Goal: Transaction & Acquisition: Purchase product/service

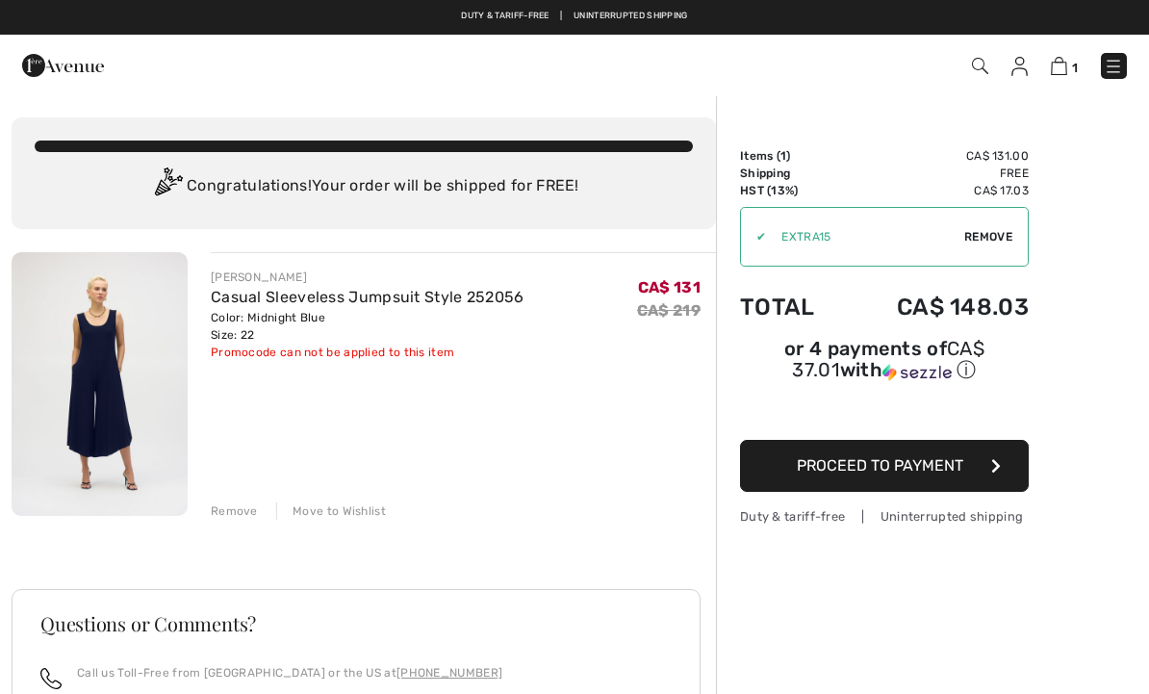
click at [998, 242] on span "Remove" at bounding box center [988, 236] width 48 height 17
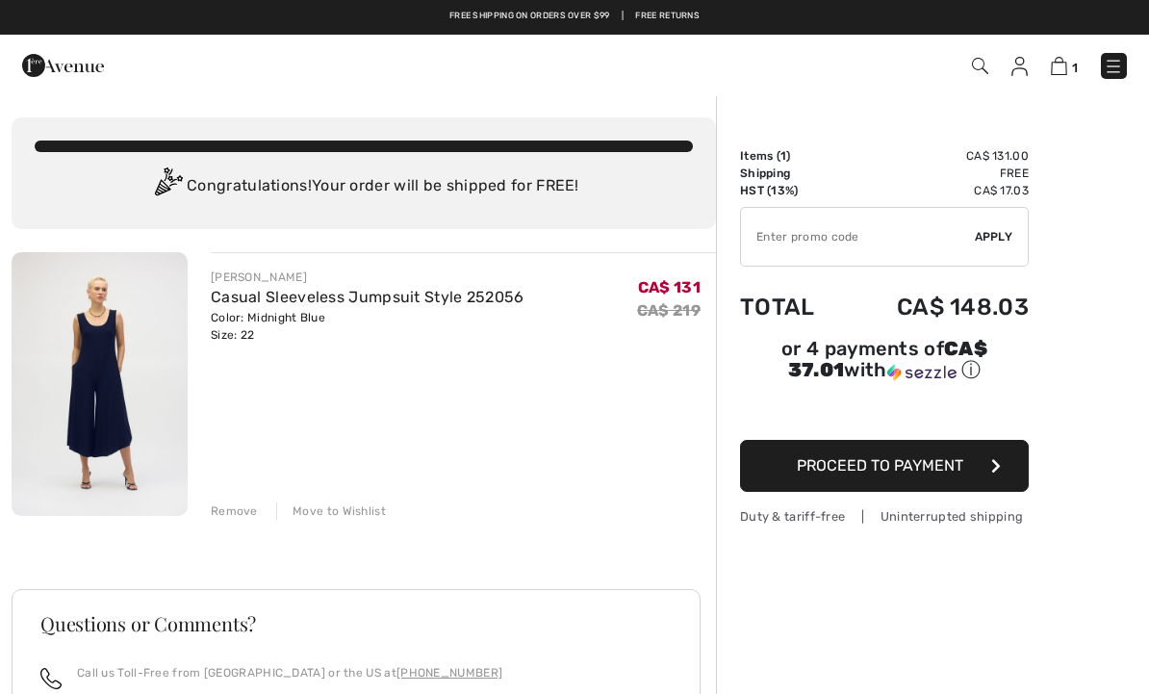
click at [849, 480] on button "Proceed to Payment" at bounding box center [884, 466] width 289 height 52
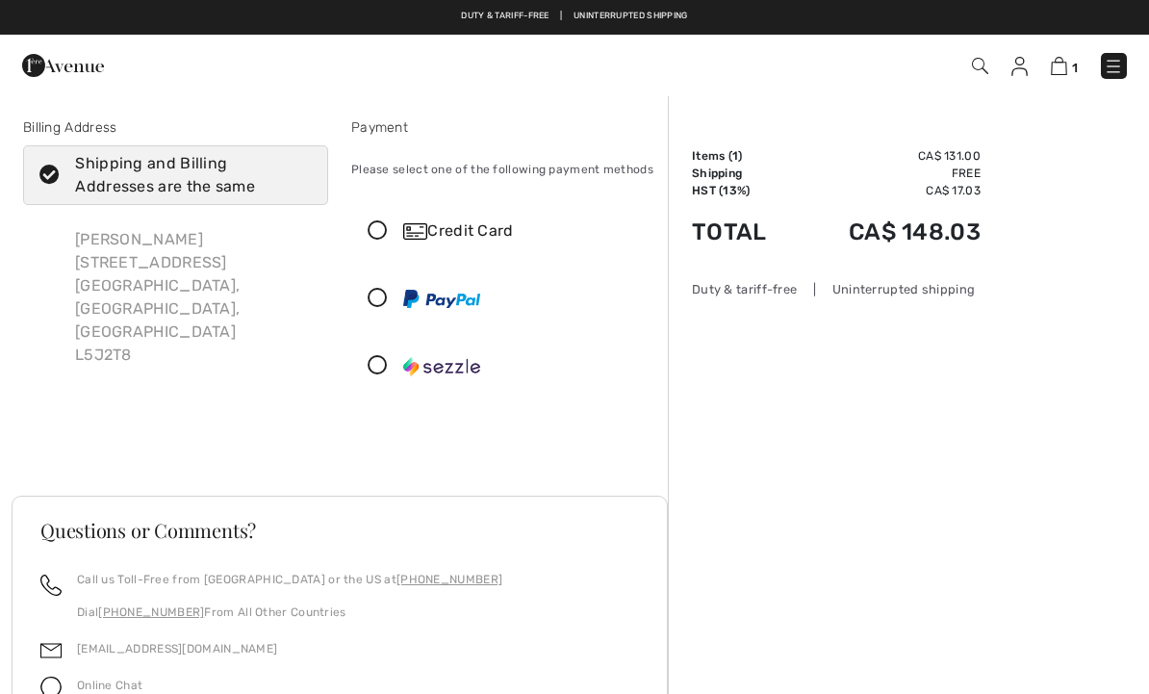
click at [442, 236] on div "Credit Card" at bounding box center [523, 230] width 240 height 23
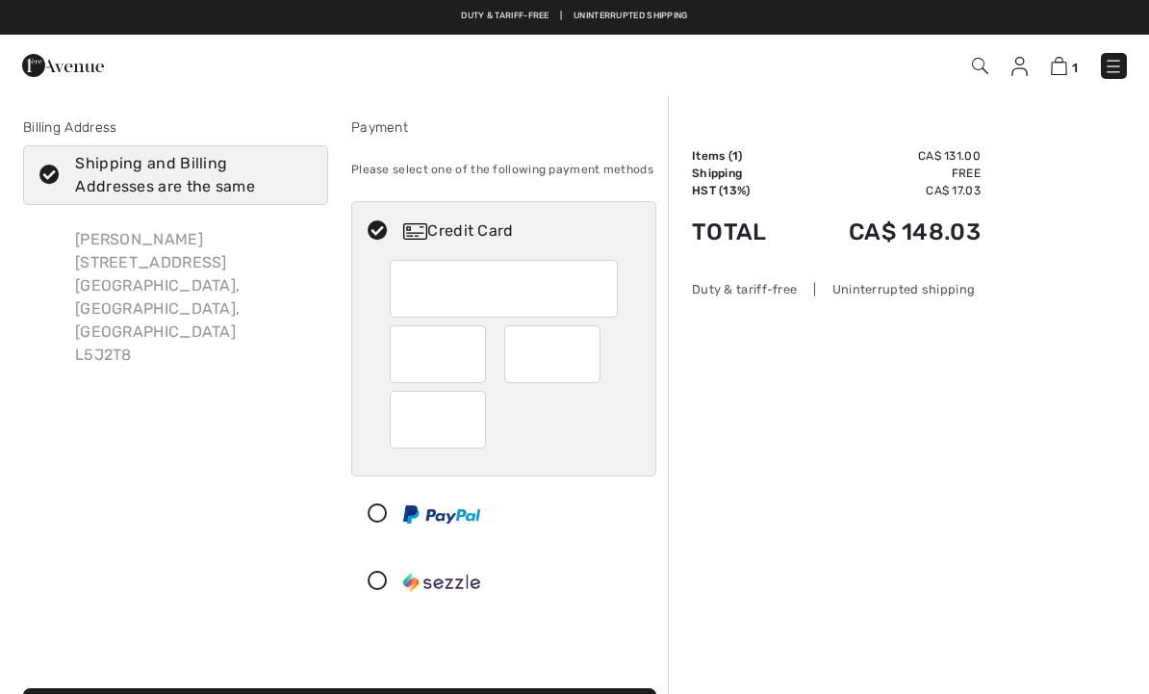
click at [588, 368] on div at bounding box center [552, 354] width 96 height 58
click at [592, 359] on div at bounding box center [552, 354] width 96 height 58
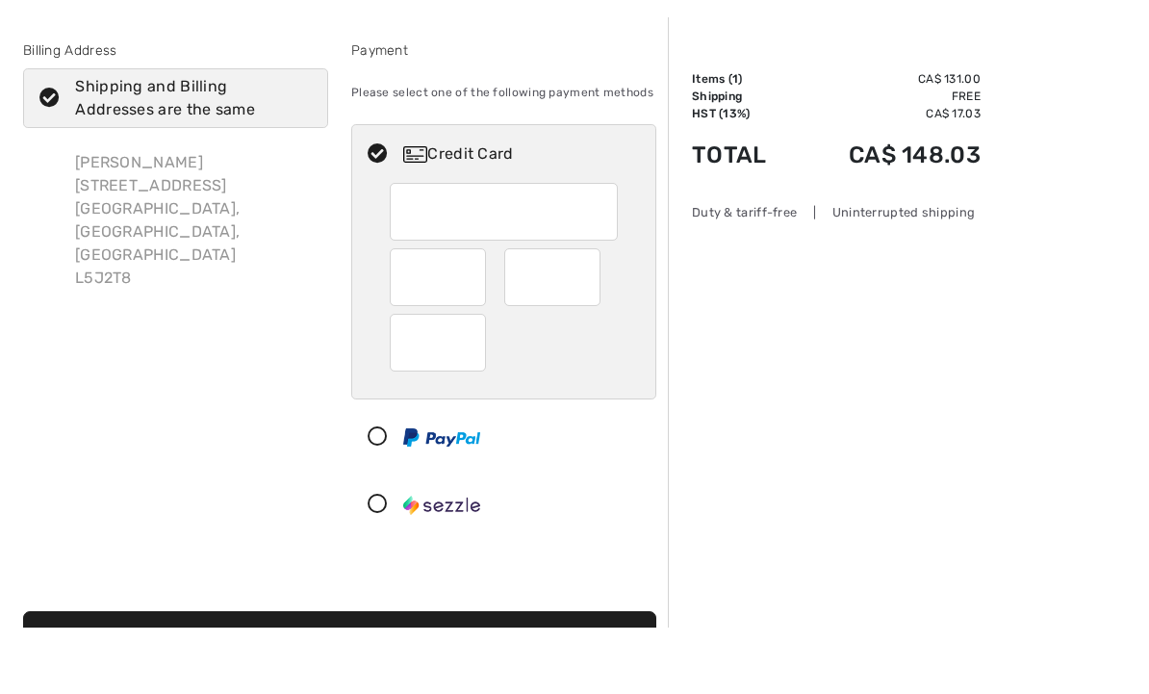
scroll to position [20, 0]
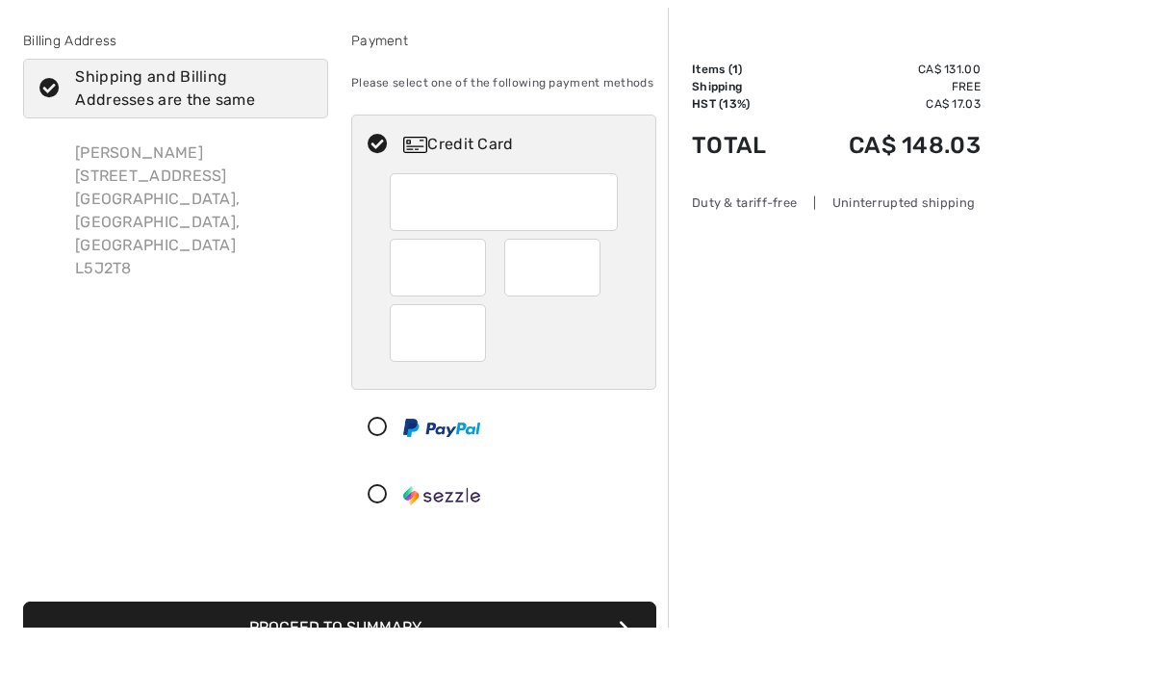
click at [548, 668] on button "Proceed to Summary" at bounding box center [339, 694] width 633 height 52
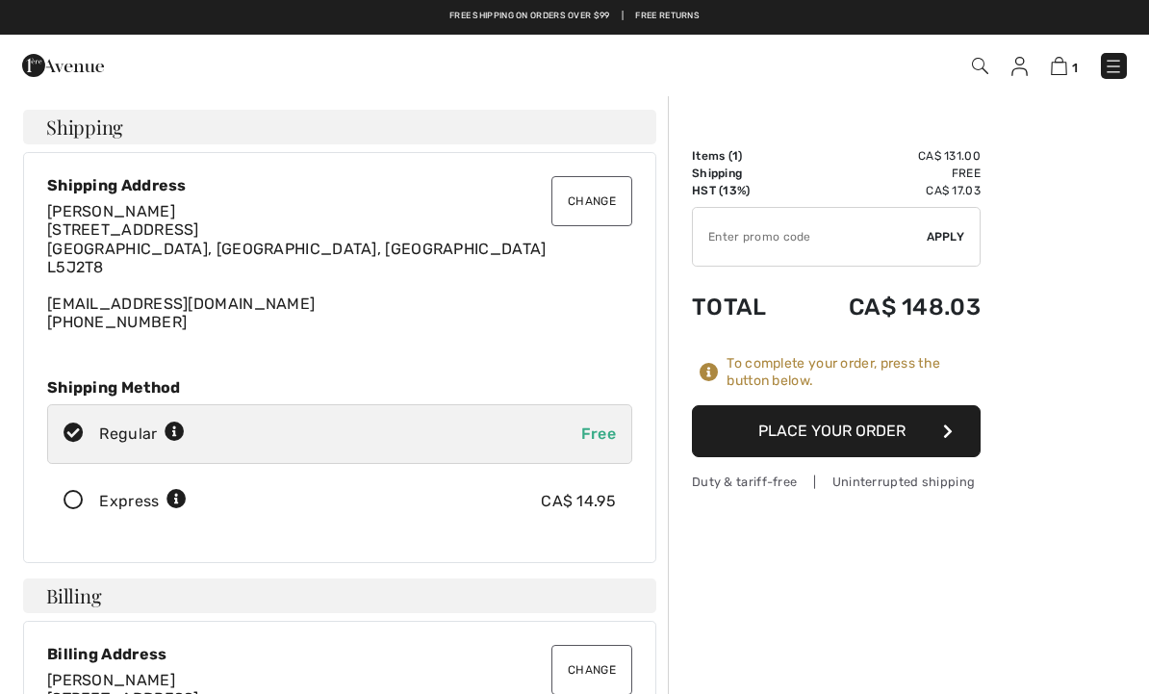
click at [861, 444] on button "Place Your Order" at bounding box center [836, 431] width 289 height 52
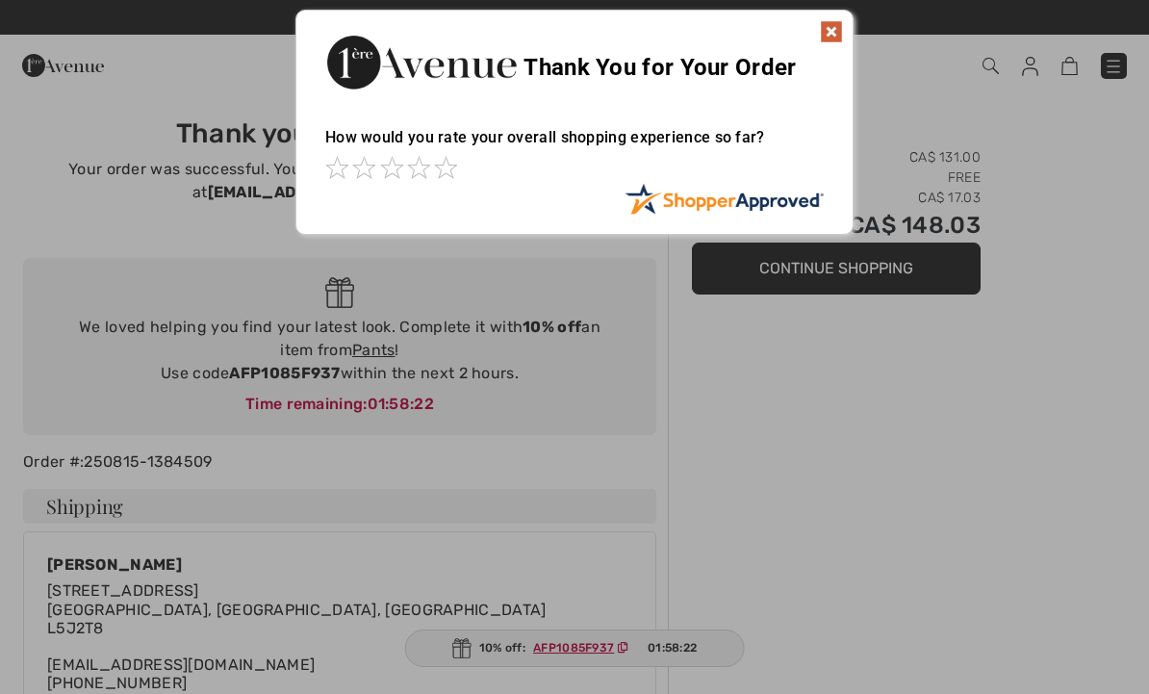
click at [839, 22] on img at bounding box center [831, 31] width 23 height 23
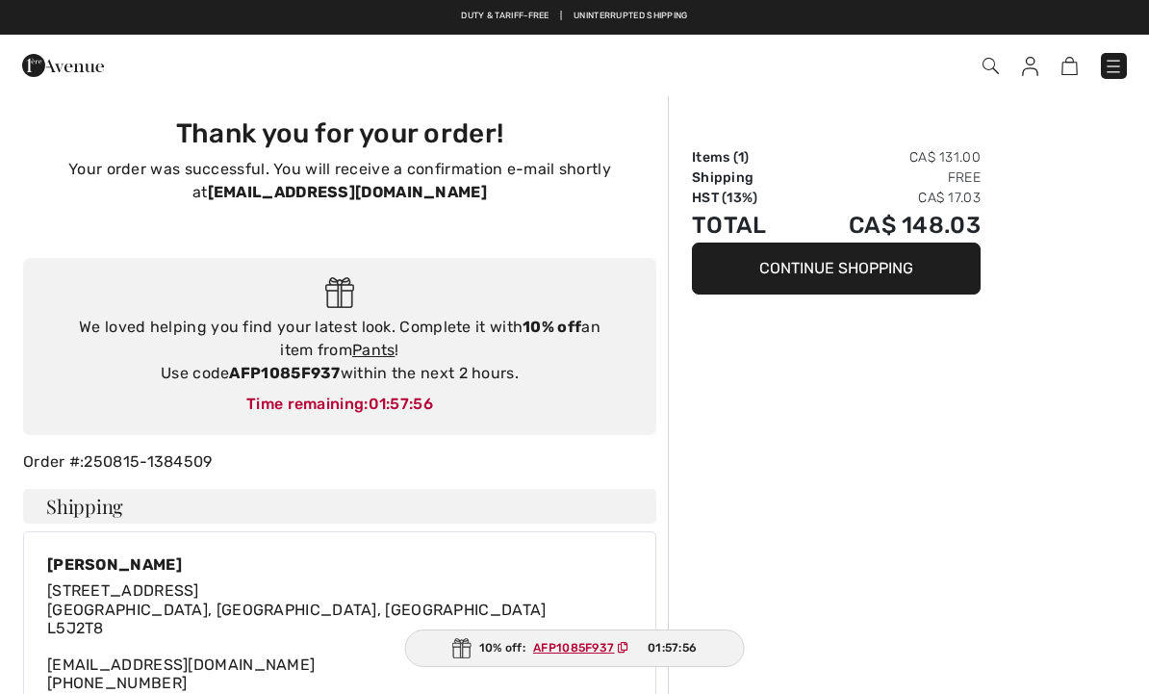
click at [1037, 58] on img at bounding box center [1030, 66] width 16 height 19
click at [1028, 69] on img at bounding box center [1030, 66] width 16 height 19
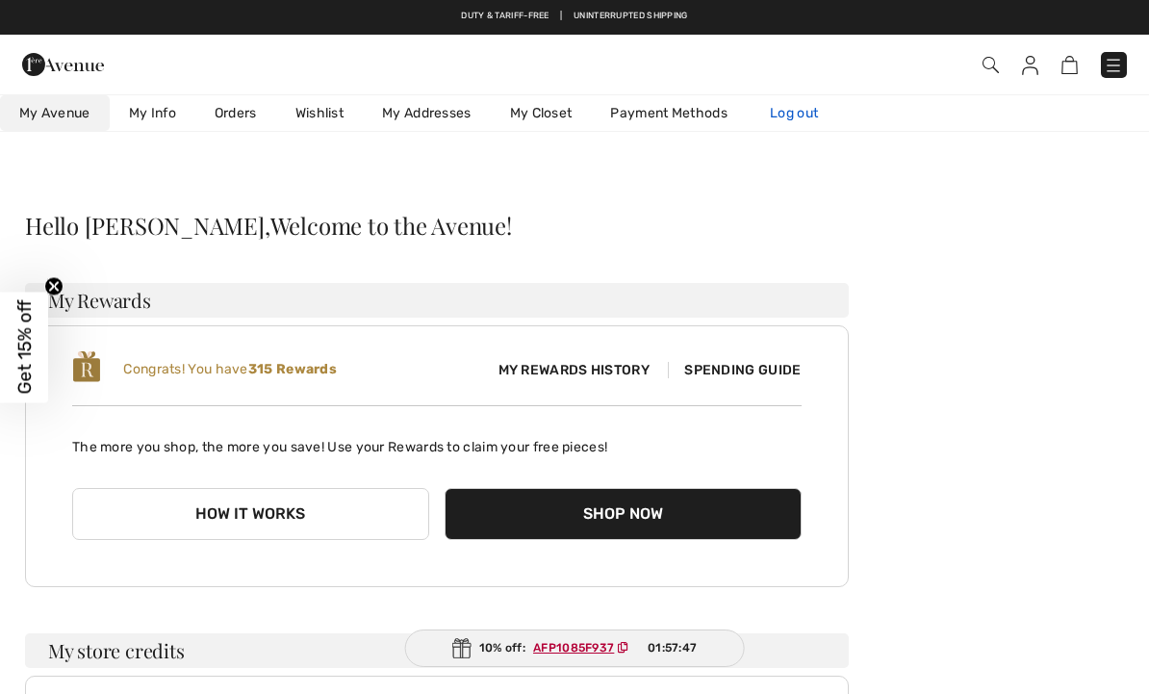
click at [816, 109] on link "Log out" at bounding box center [804, 113] width 106 height 36
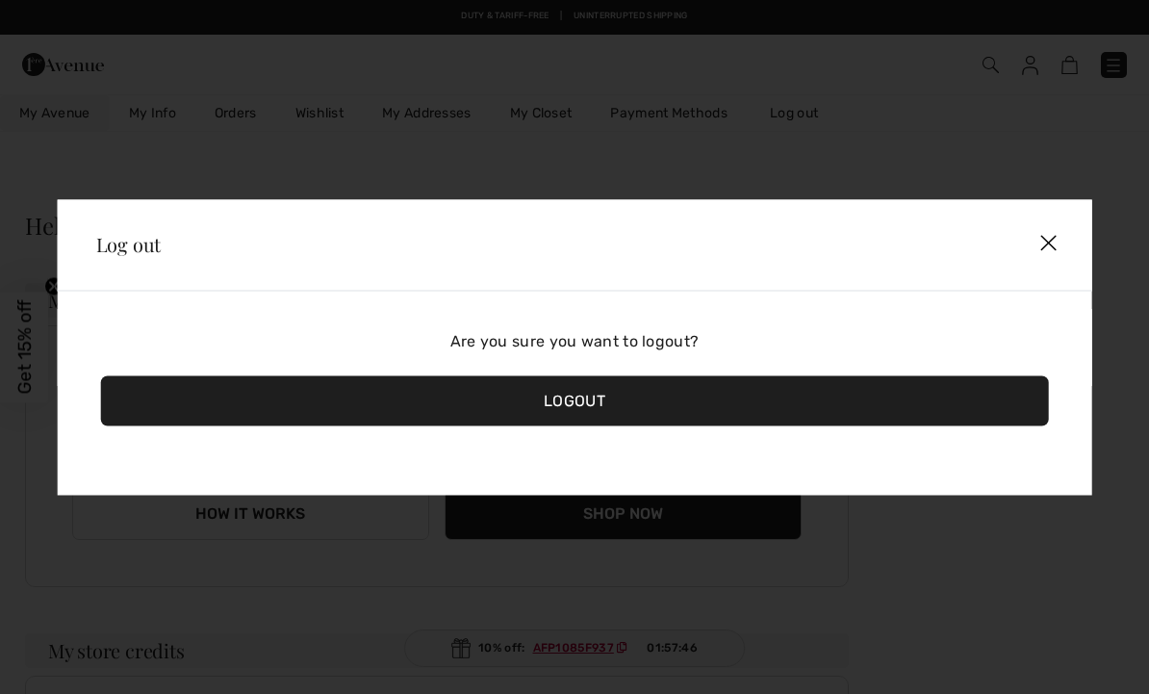
click at [660, 399] on div "Logout" at bounding box center [575, 400] width 948 height 50
